Goal: Understand process/instructions: Learn how to perform a task or action

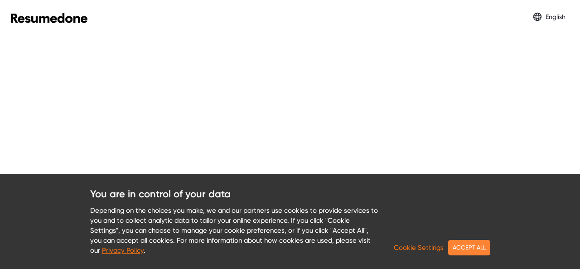
click at [470, 250] on button "ACCEPT ALL" at bounding box center [469, 247] width 42 height 15
click at [474, 244] on button "ACCEPT ALL" at bounding box center [469, 247] width 42 height 15
